Goal: Communication & Community: Share content

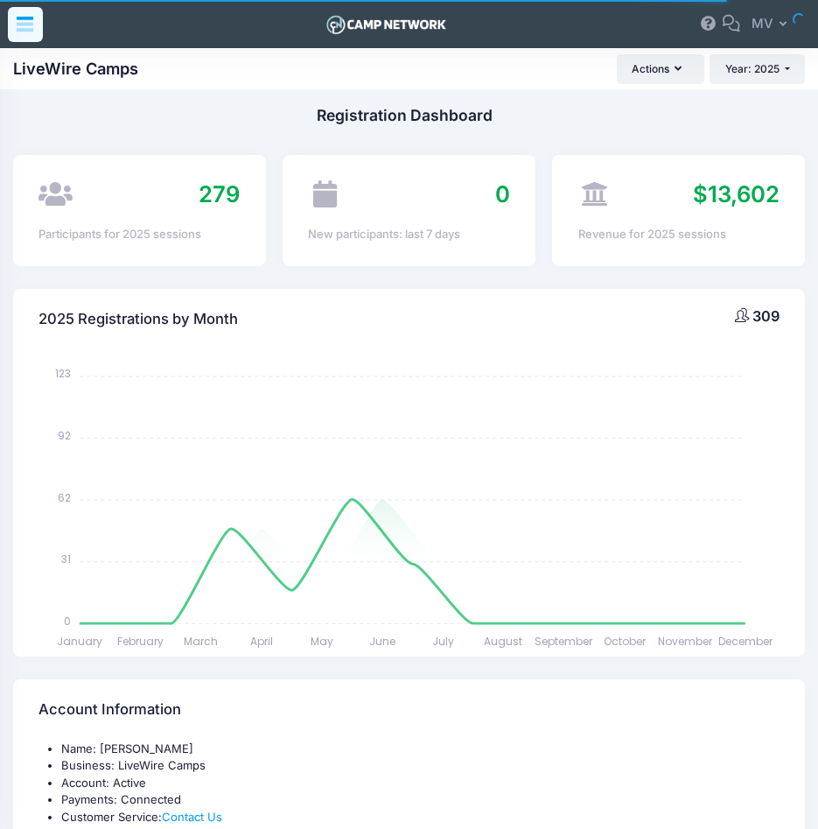
select select
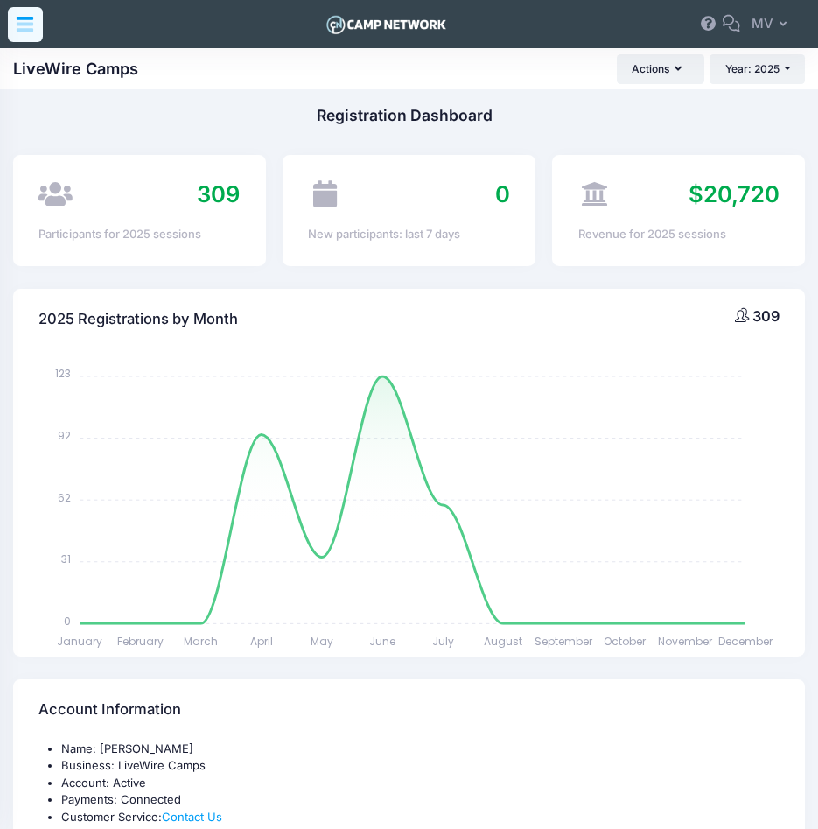
click at [32, 18] on icon at bounding box center [25, 19] width 17 height 4
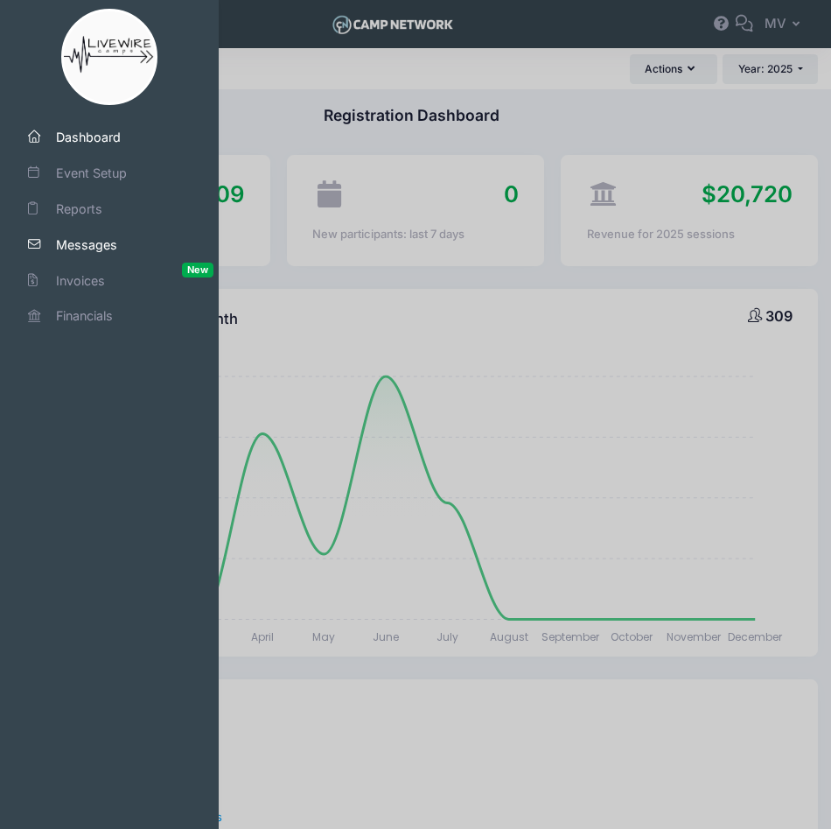
click at [78, 246] on span "Messages" at bounding box center [117, 244] width 123 height 18
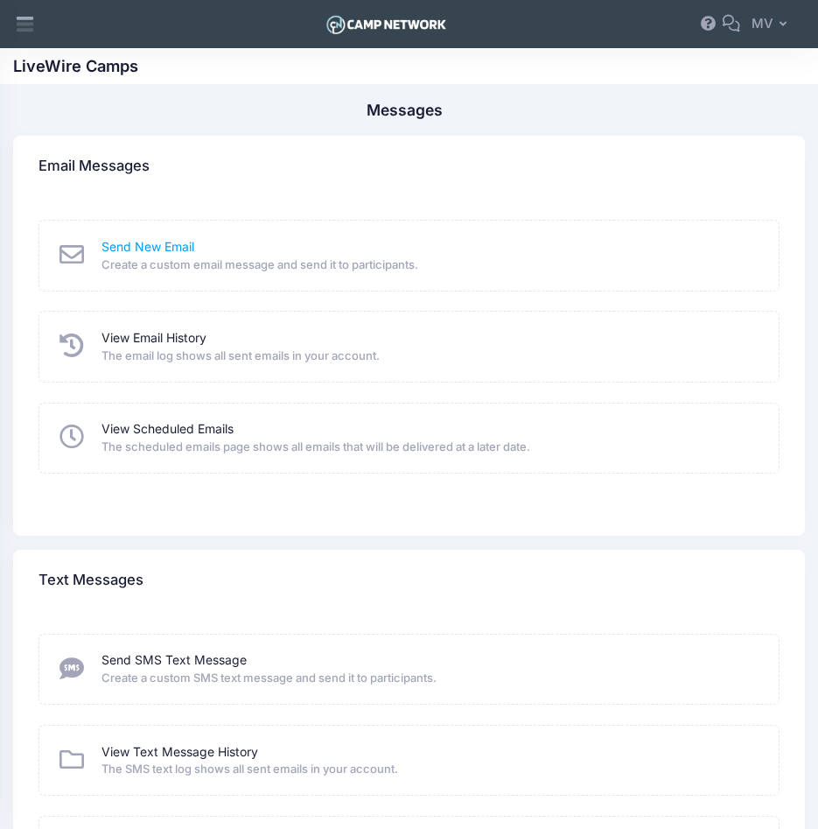
click at [162, 244] on link "Send New Email" at bounding box center [148, 247] width 93 height 18
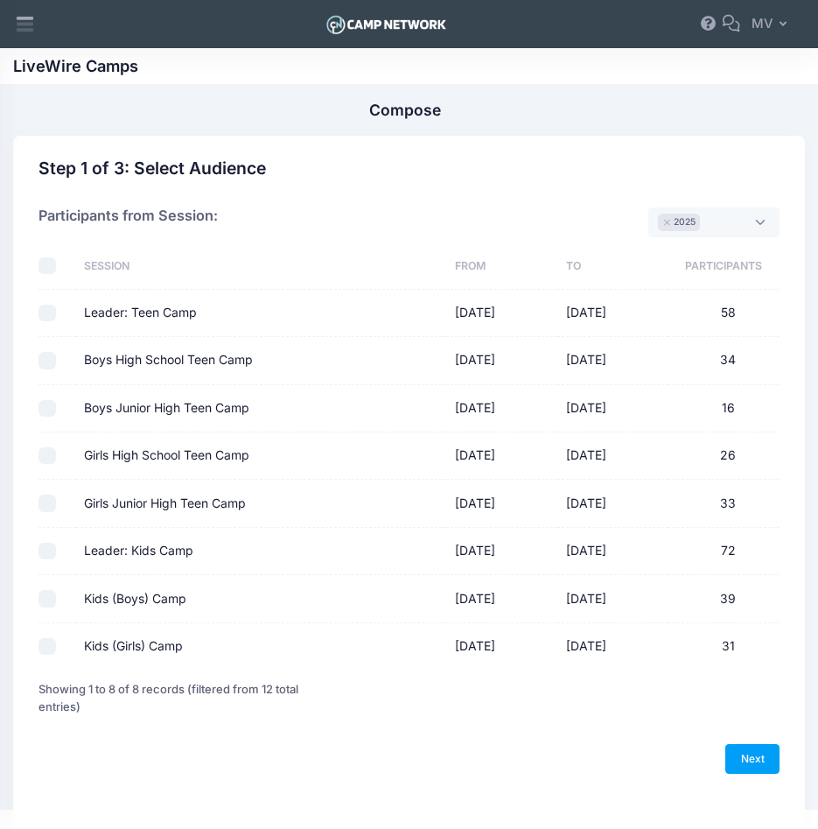
click at [46, 312] on input "Leader: Teen Camp" at bounding box center [48, 314] width 18 height 18
checkbox input "true"
click at [39, 556] on input "Leader: Kids Camp" at bounding box center [48, 552] width 18 height 18
checkbox input "true"
click at [746, 760] on link "Next" at bounding box center [753, 759] width 54 height 30
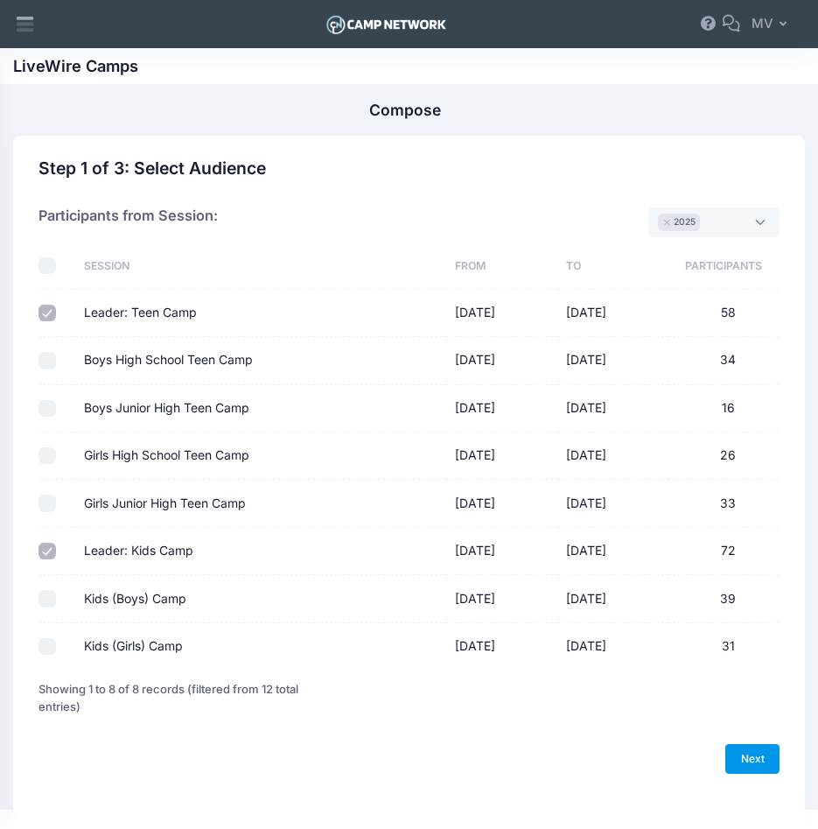
select select "50"
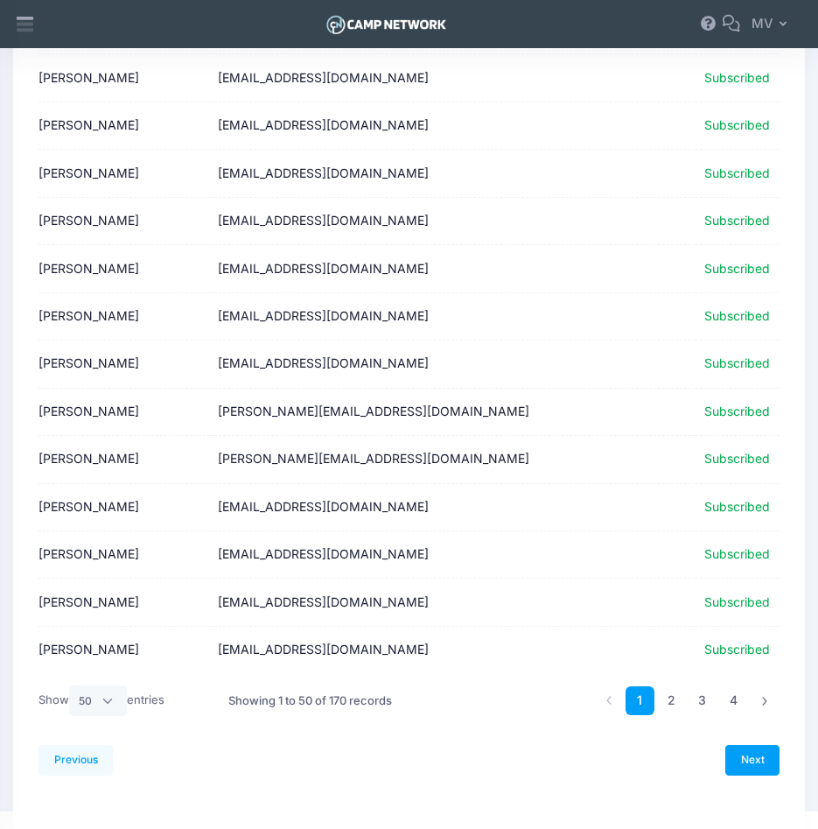
scroll to position [1996, 0]
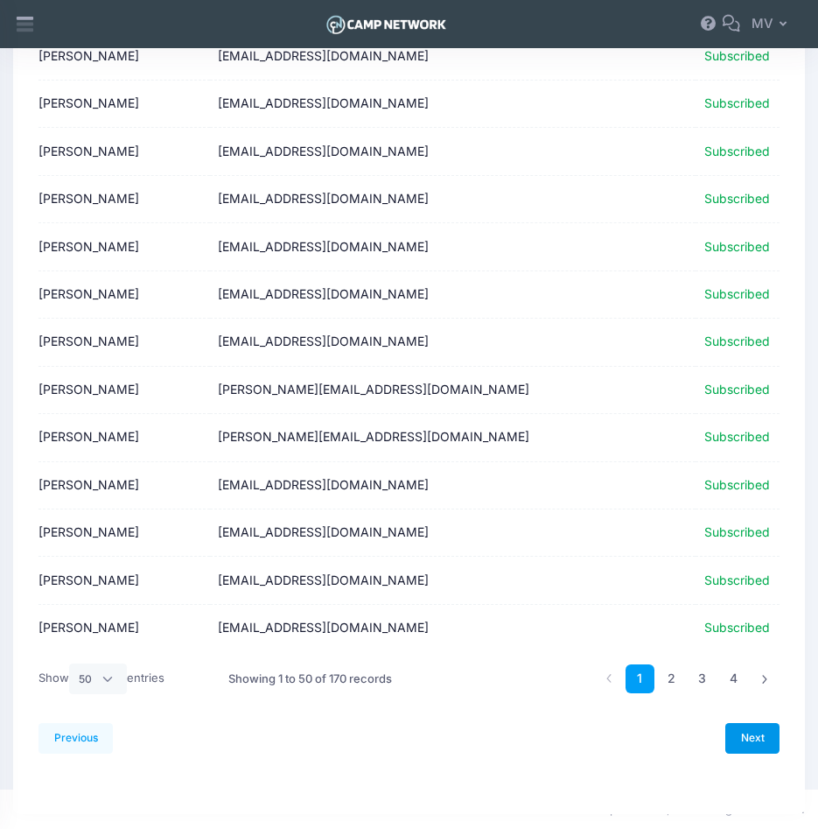
click at [756, 740] on link "Next" at bounding box center [753, 738] width 54 height 30
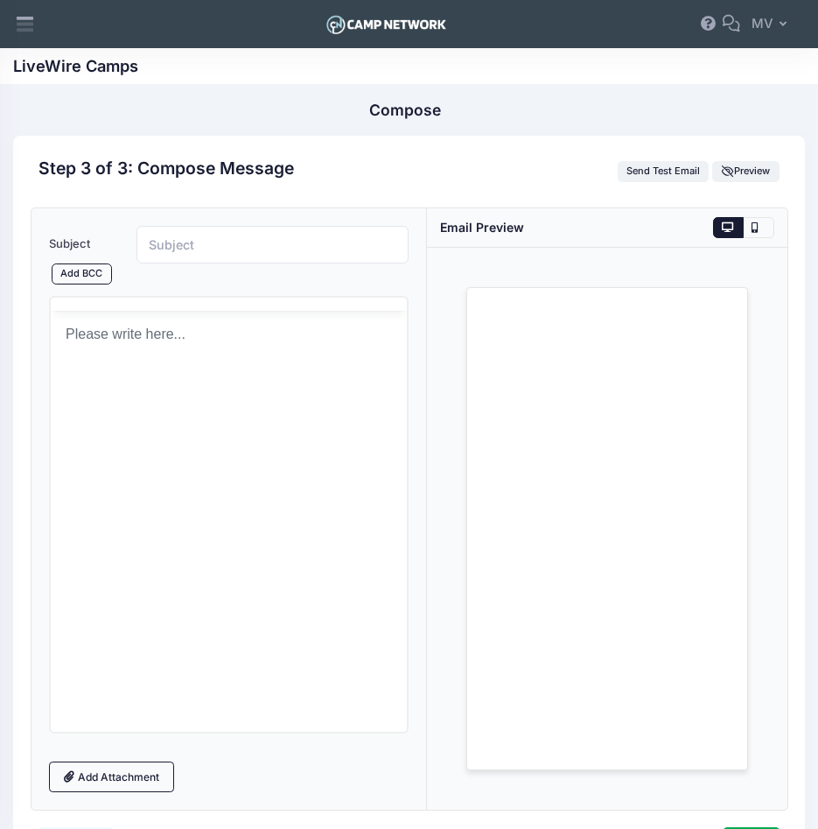
scroll to position [0, 0]
